Goal: Information Seeking & Learning: Check status

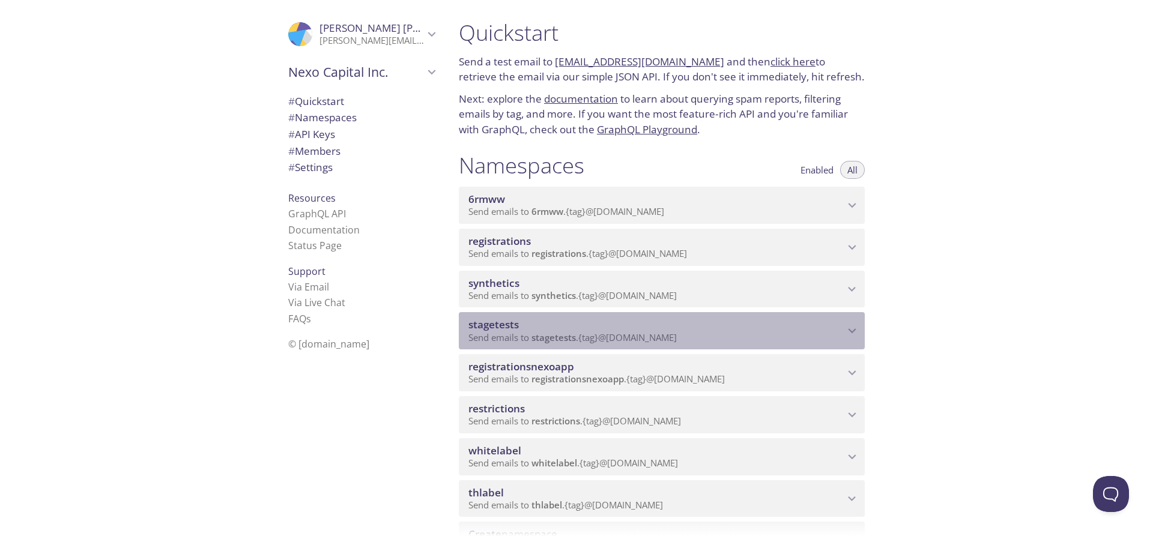
click at [563, 336] on span "stagetests" at bounding box center [553, 337] width 44 height 12
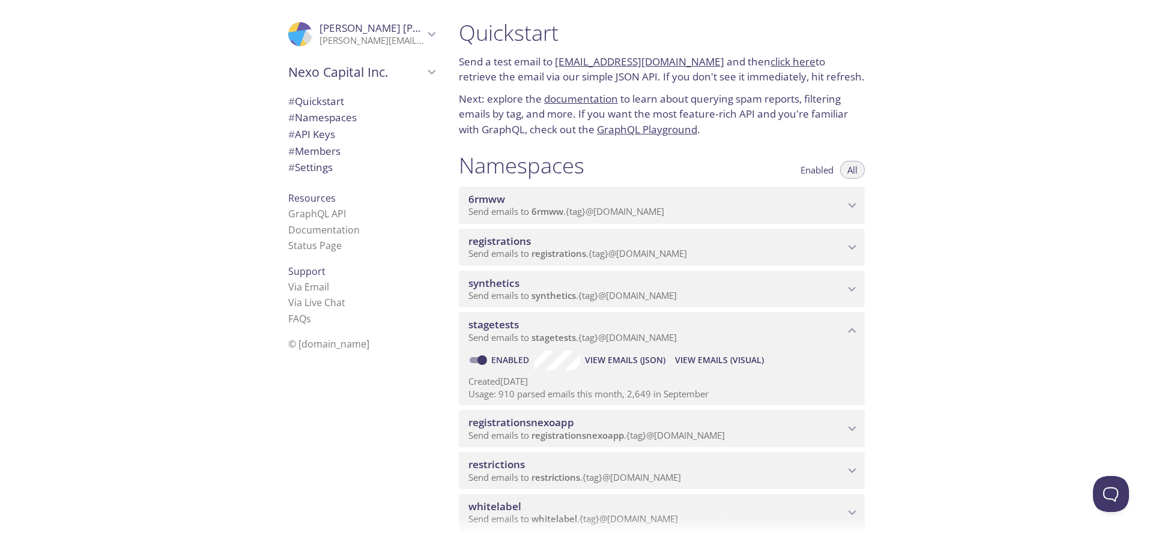
click at [735, 363] on span "View Emails (Visual)" at bounding box center [719, 360] width 89 height 14
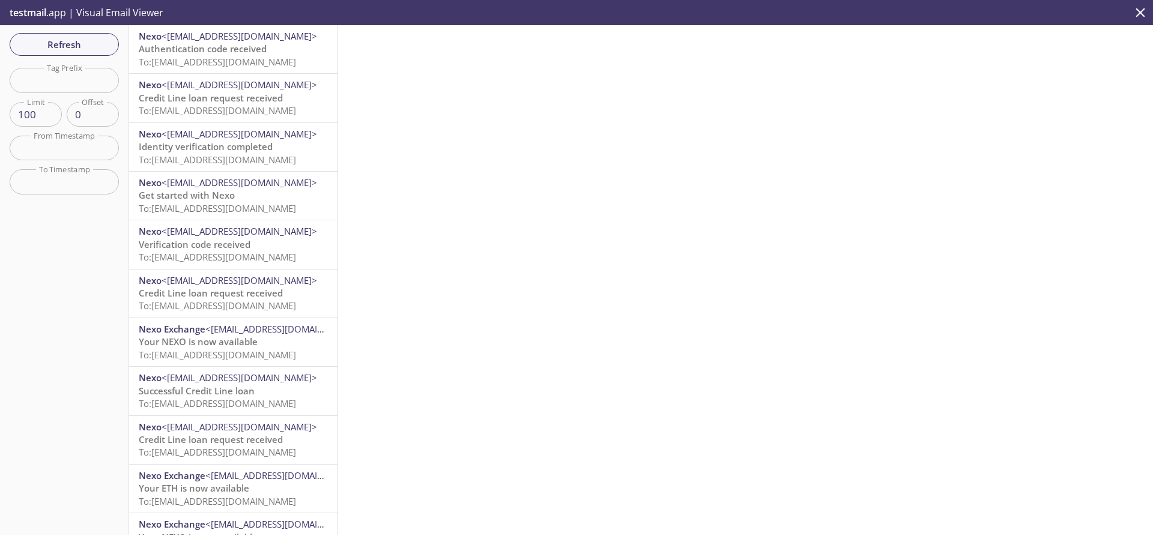
click at [251, 56] on span "To: [EMAIL_ADDRESS][DOMAIN_NAME]" at bounding box center [217, 62] width 157 height 12
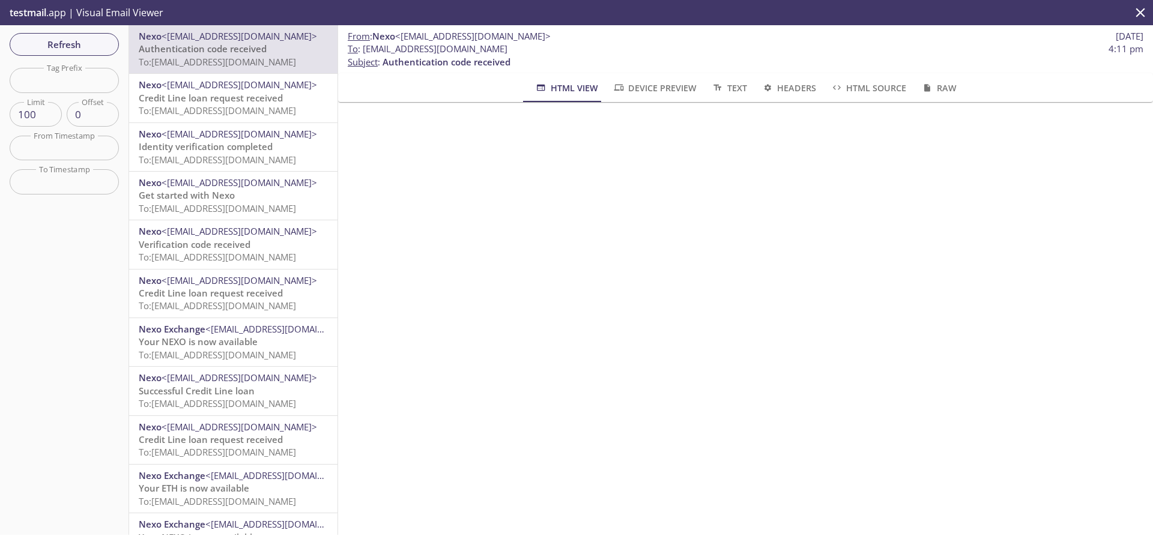
click at [406, 48] on span "To : [EMAIL_ADDRESS][DOMAIN_NAME]" at bounding box center [428, 49] width 160 height 13
copy span "To : [EMAIL_ADDRESS][DOMAIN_NAME]"
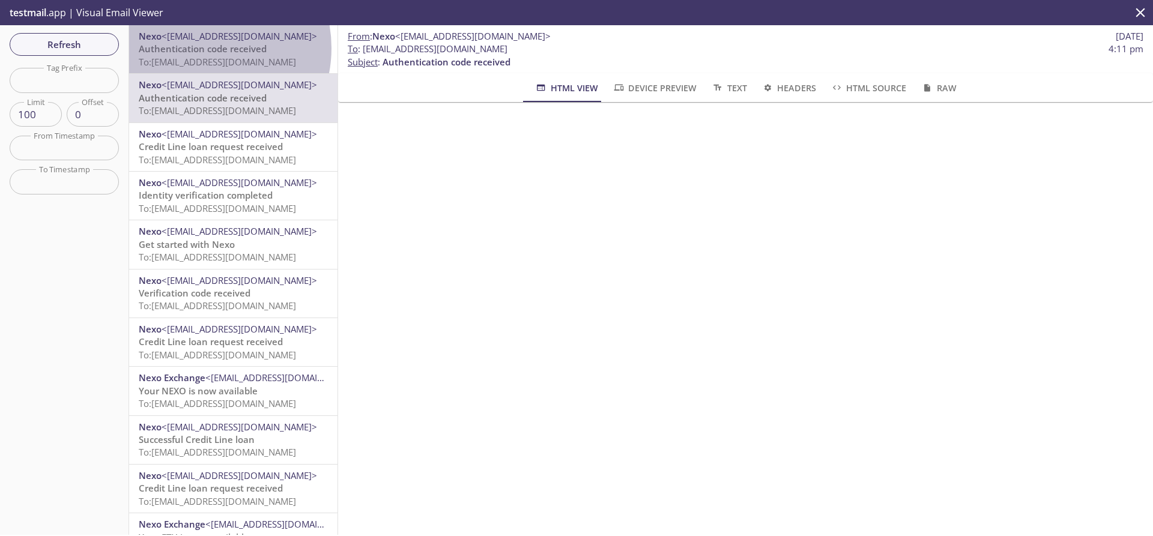
click at [197, 48] on span "Authentication code received" at bounding box center [203, 49] width 128 height 12
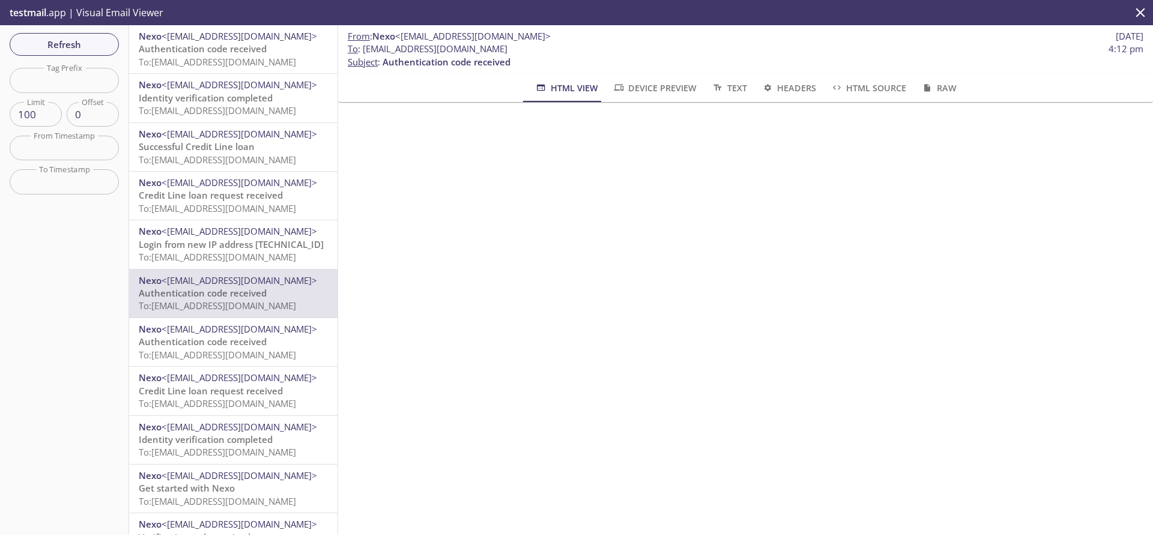
click at [205, 47] on span "Authentication code received" at bounding box center [203, 49] width 128 height 12
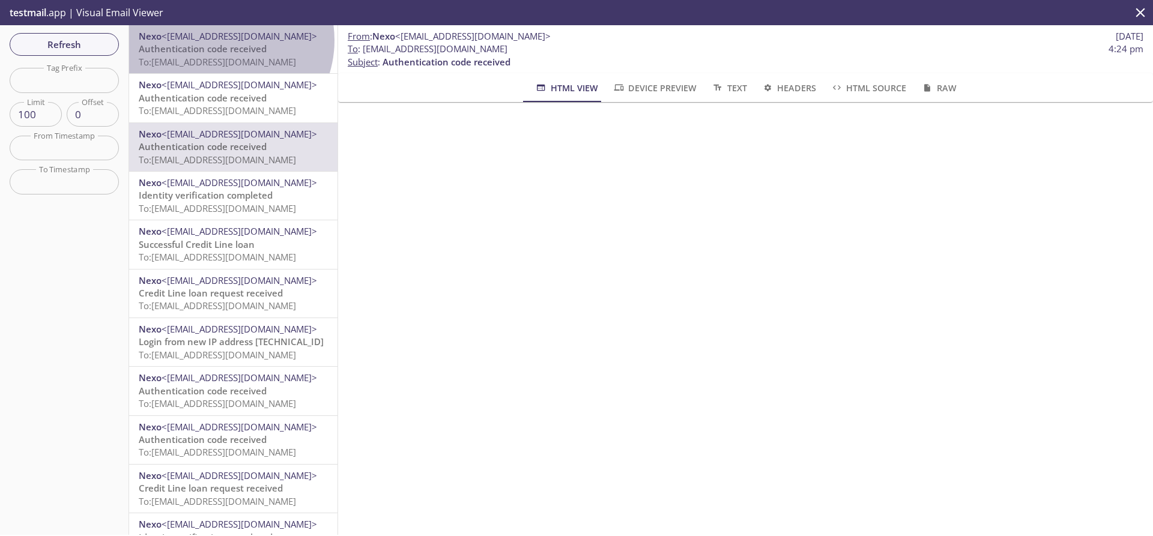
click at [222, 40] on span "<[EMAIL_ADDRESS][DOMAIN_NAME]>" at bounding box center [240, 36] width 156 height 12
